Goal: Task Accomplishment & Management: Manage account settings

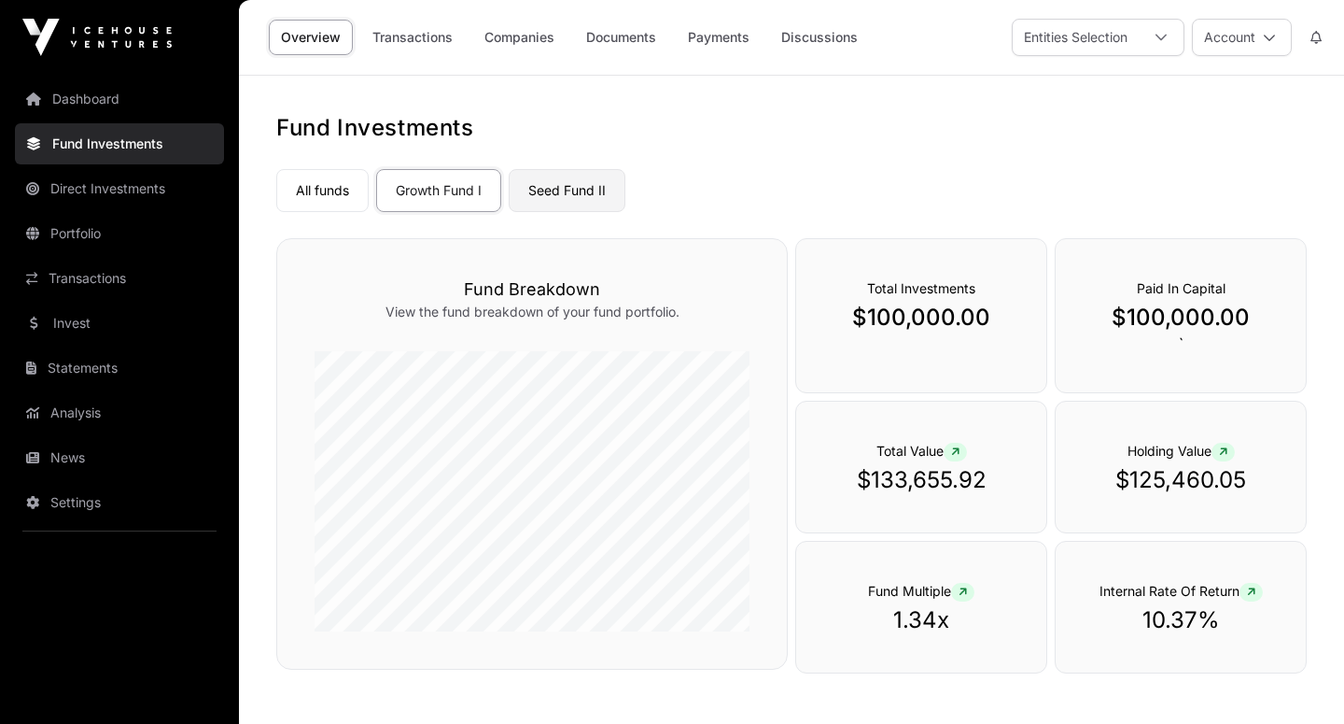
click at [547, 195] on link "Seed Fund II" at bounding box center [567, 190] width 117 height 43
click at [97, 187] on link "Direct Investments" at bounding box center [119, 188] width 209 height 41
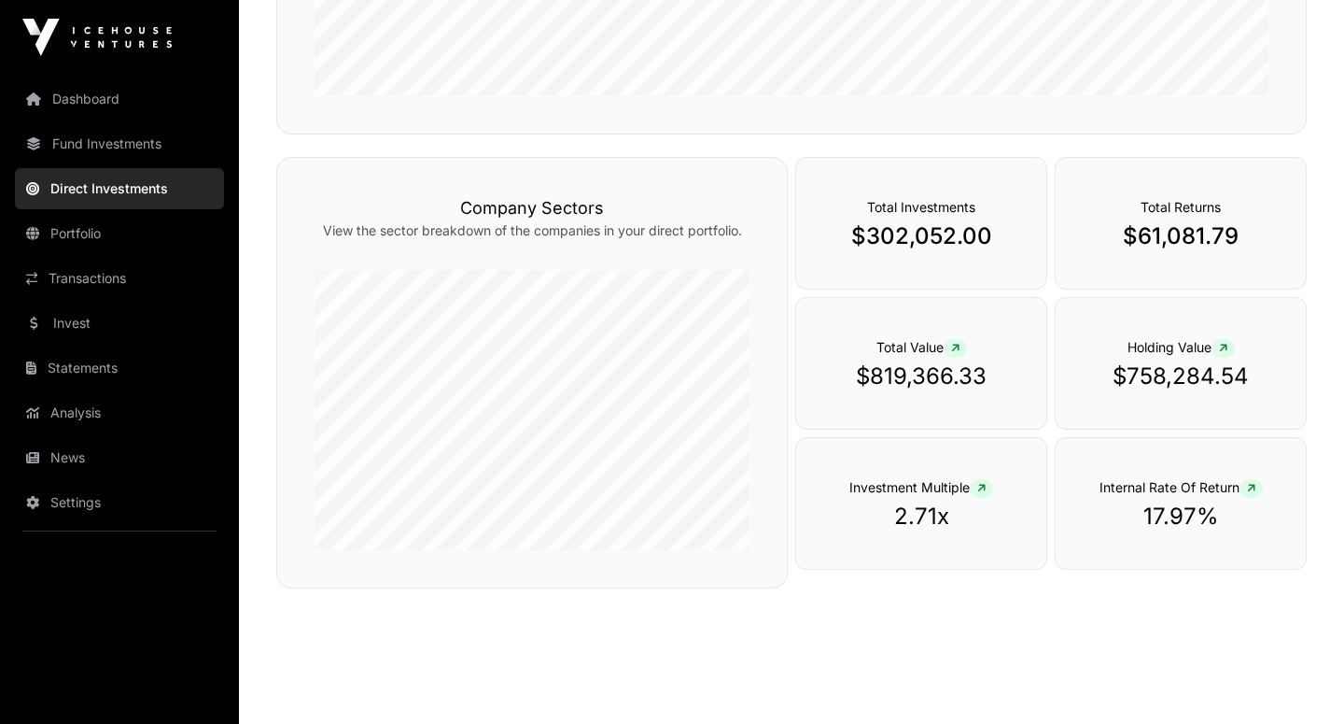
scroll to position [554, 0]
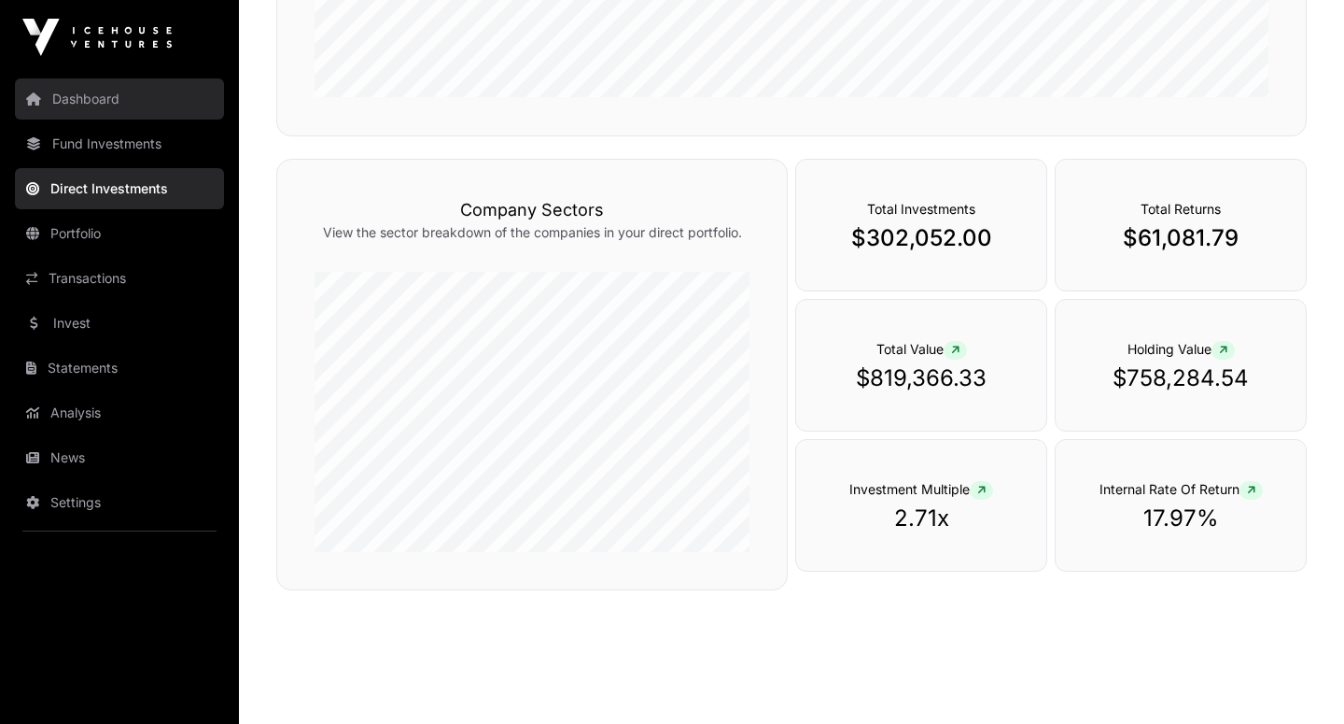
click at [77, 92] on link "Dashboard" at bounding box center [119, 98] width 209 height 41
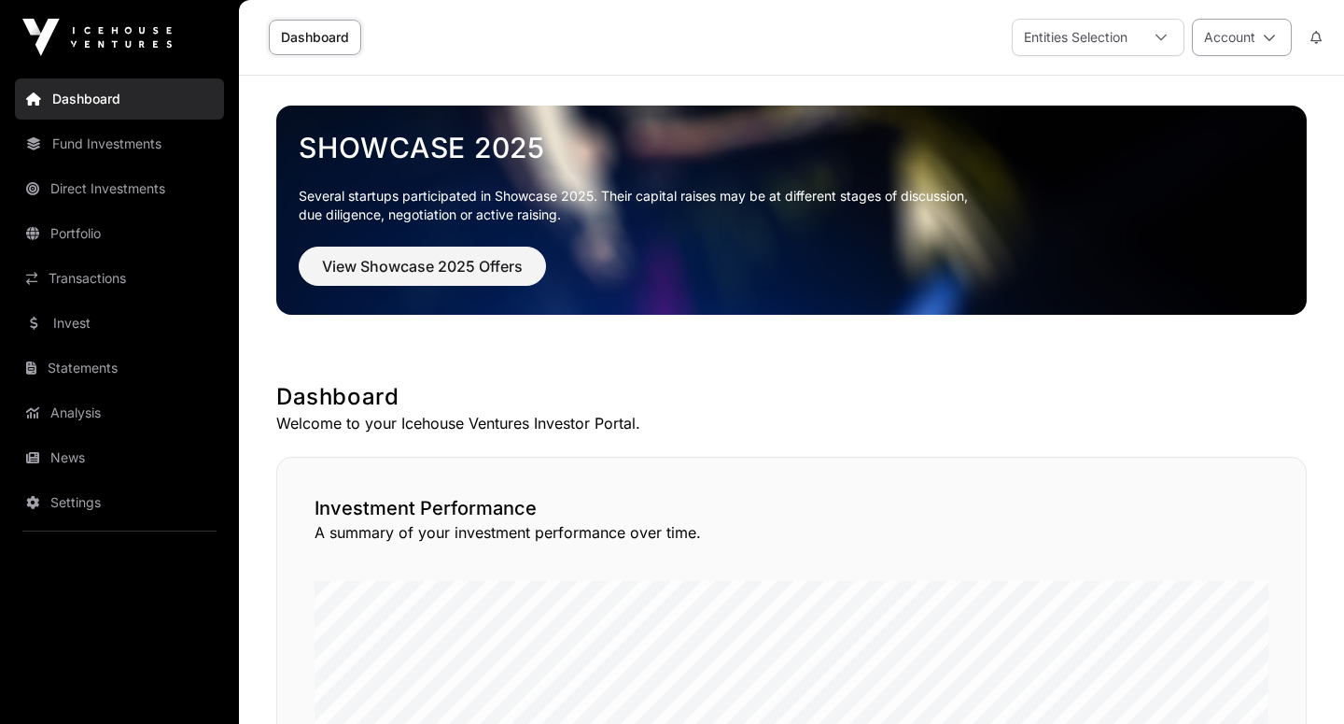
click at [1263, 41] on icon at bounding box center [1269, 37] width 13 height 13
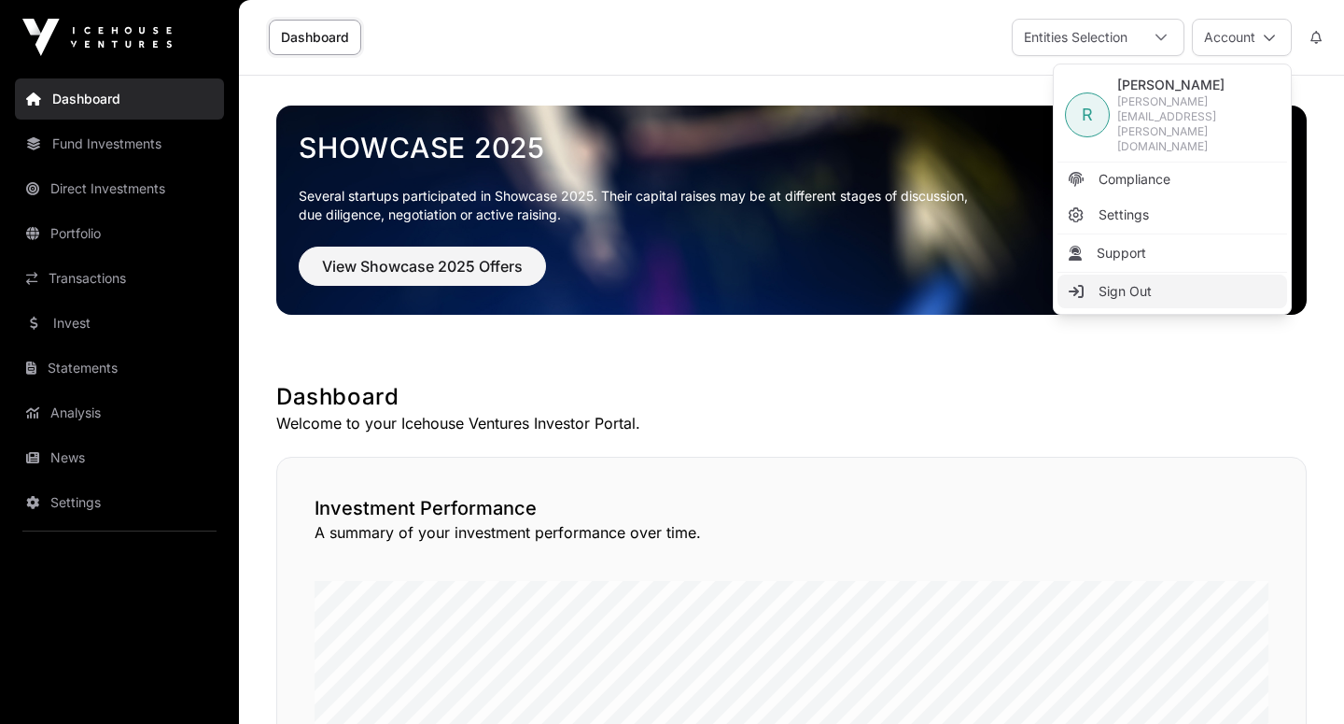
click at [1130, 282] on span "Sign Out" at bounding box center [1125, 291] width 53 height 19
